Goal: Task Accomplishment & Management: Manage account settings

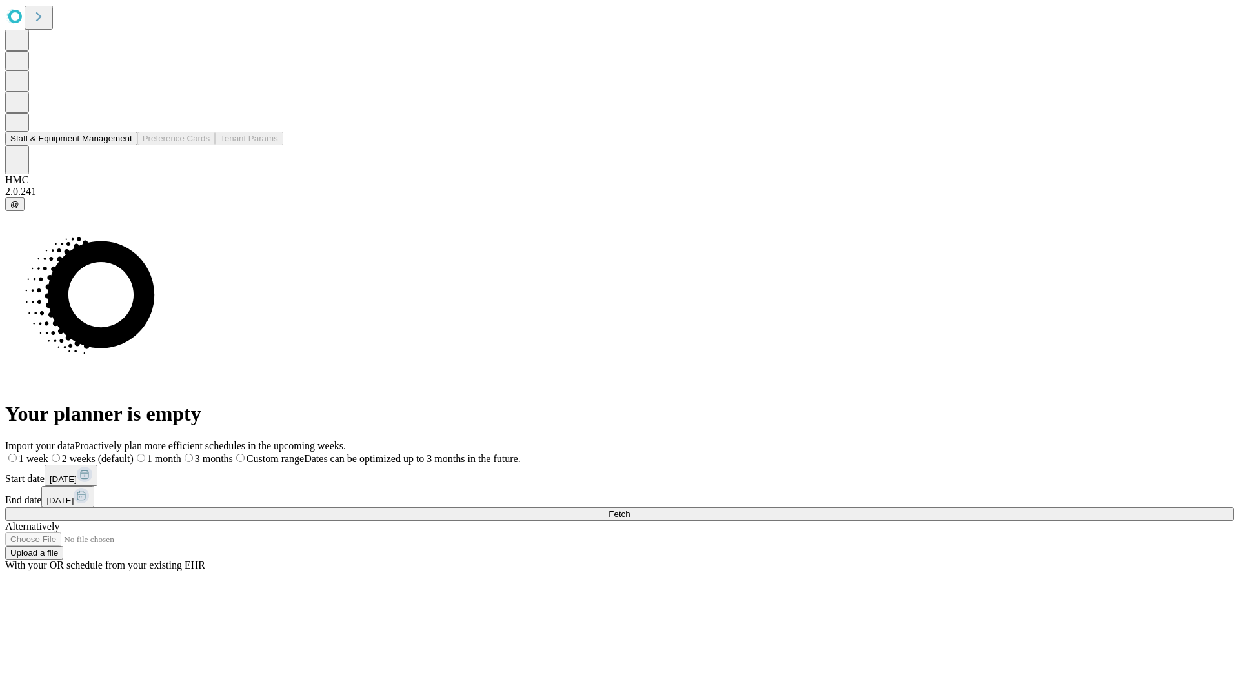
click at [123, 145] on button "Staff & Equipment Management" at bounding box center [71, 139] width 132 height 14
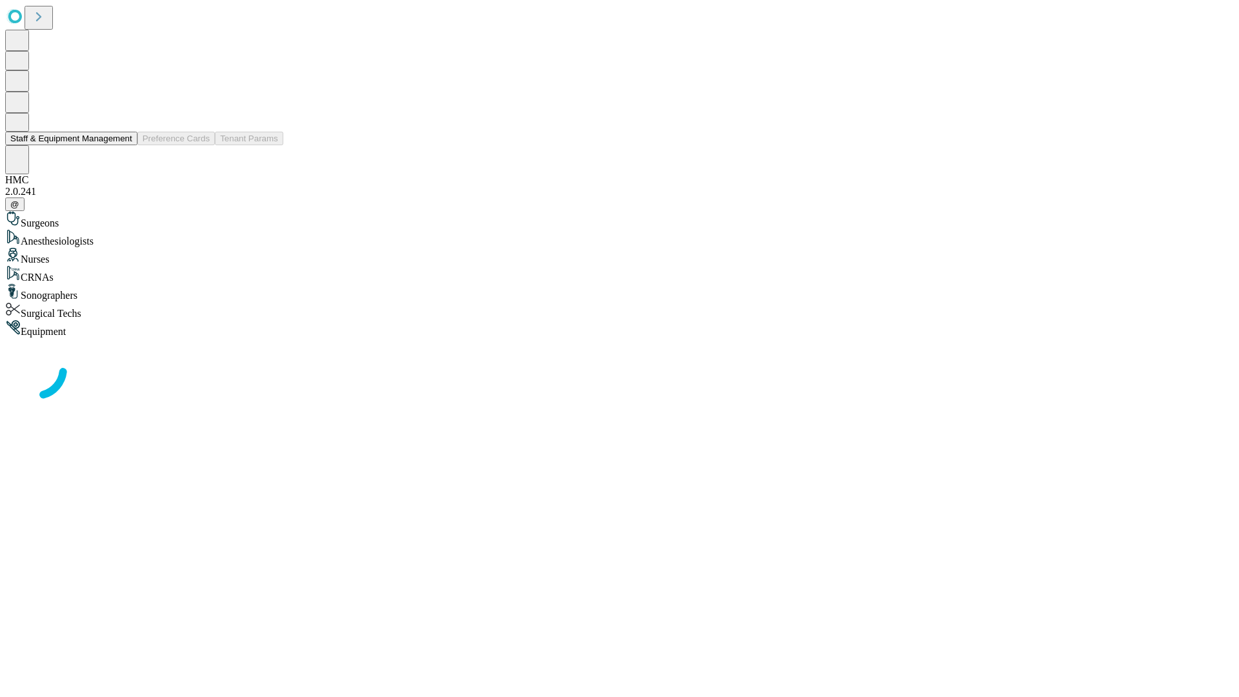
click at [123, 145] on button "Staff & Equipment Management" at bounding box center [71, 139] width 132 height 14
